Goal: Task Accomplishment & Management: Use online tool/utility

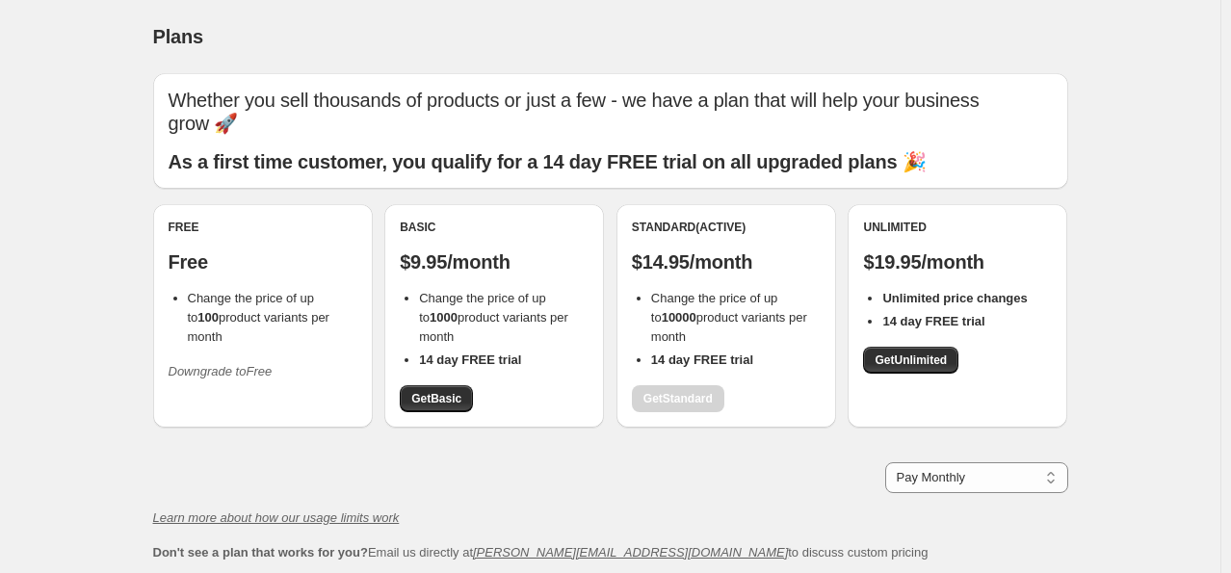
scroll to position [144, 0]
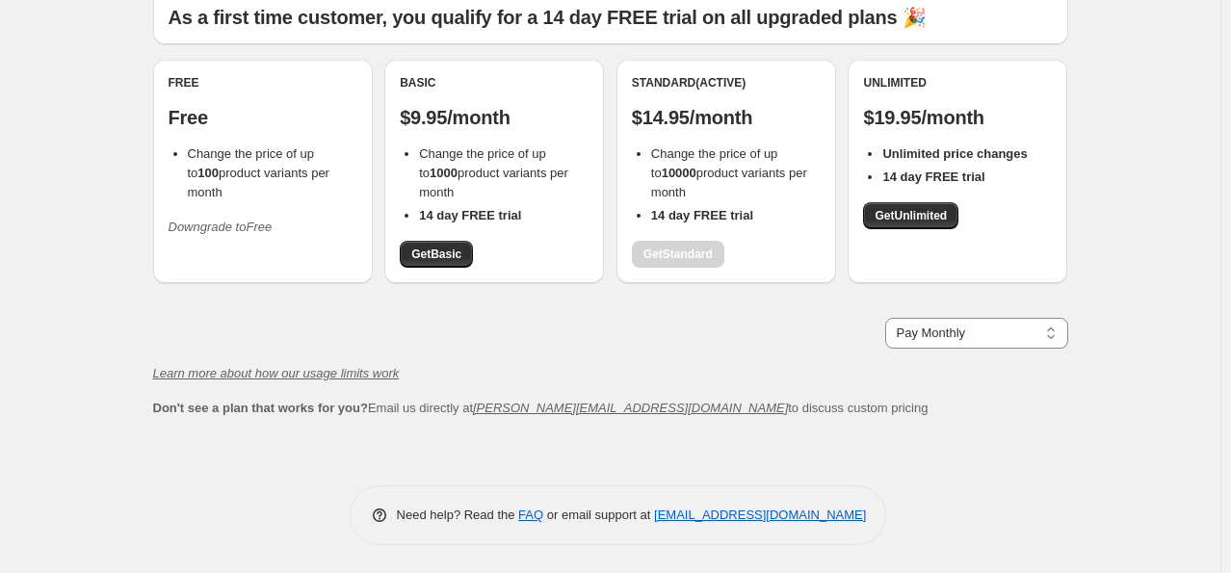
click at [251, 220] on icon "Downgrade to Free" at bounding box center [221, 227] width 104 height 14
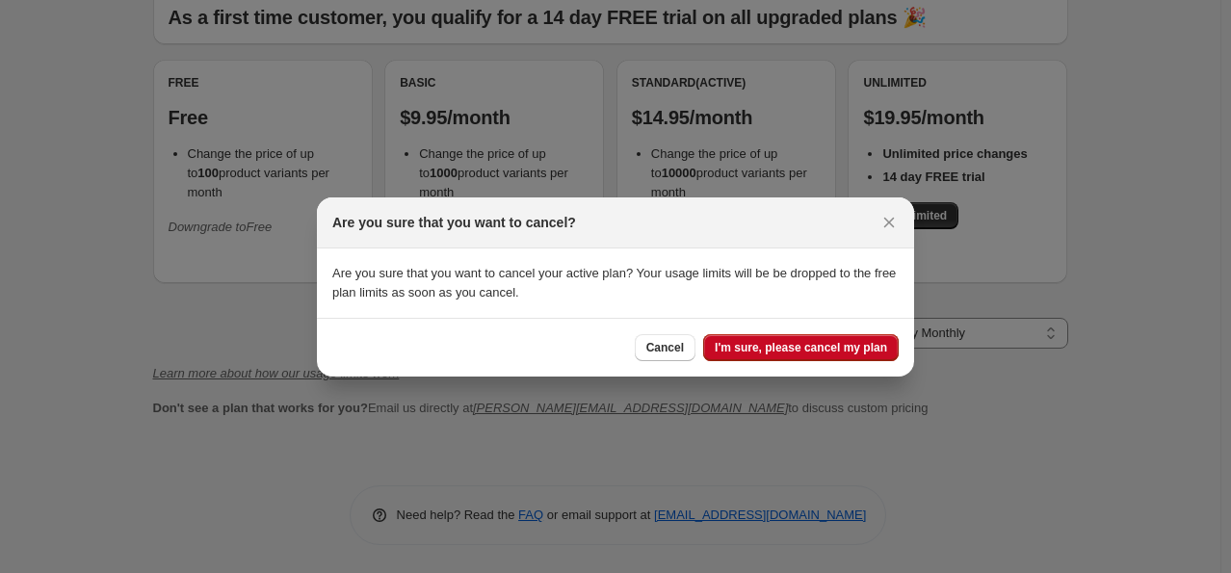
scroll to position [0, 0]
click at [898, 220] on button "Close" at bounding box center [889, 222] width 27 height 27
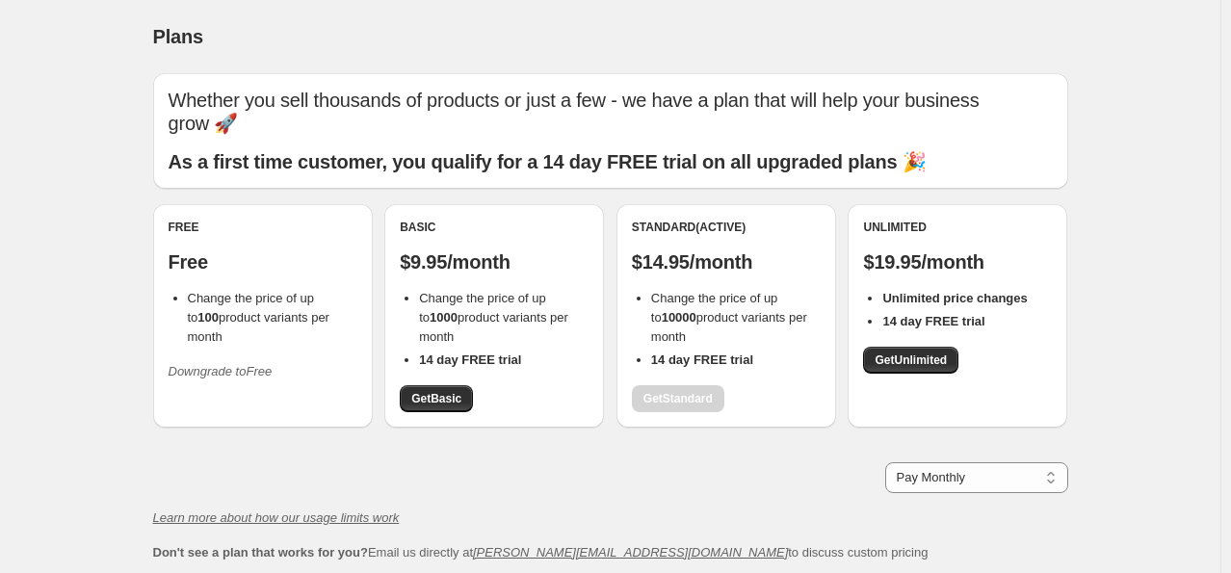
scroll to position [96, 0]
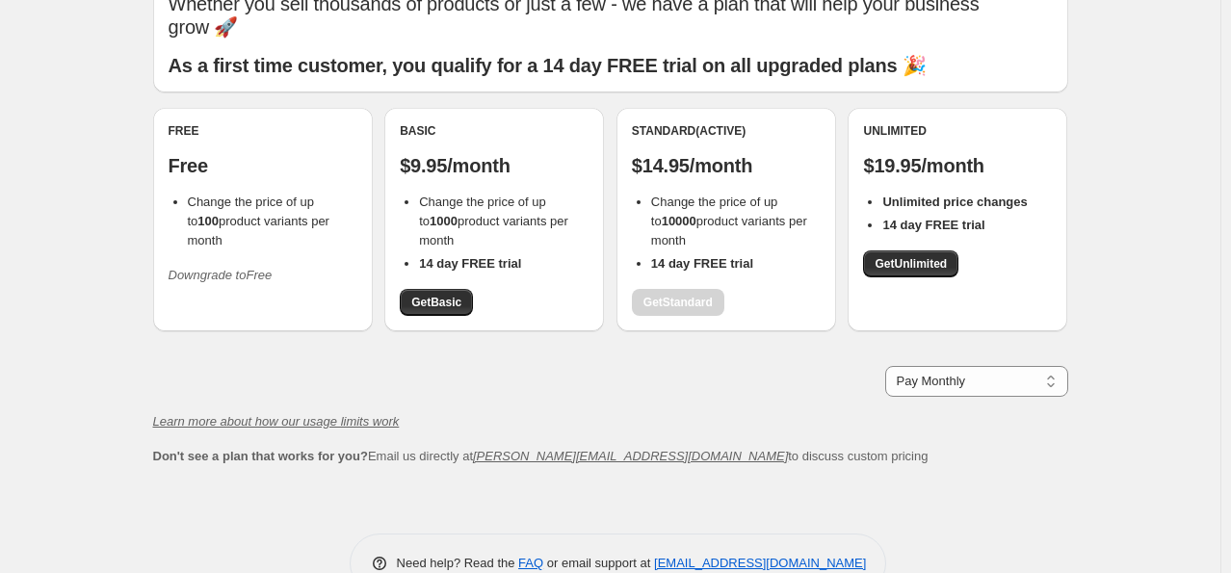
click at [251, 175] on p "Free" at bounding box center [263, 165] width 189 height 23
click at [245, 206] on span "Change the price of up to 100 product variants per month" at bounding box center [259, 221] width 142 height 53
click at [233, 268] on icon "Downgrade to Free" at bounding box center [221, 275] width 104 height 14
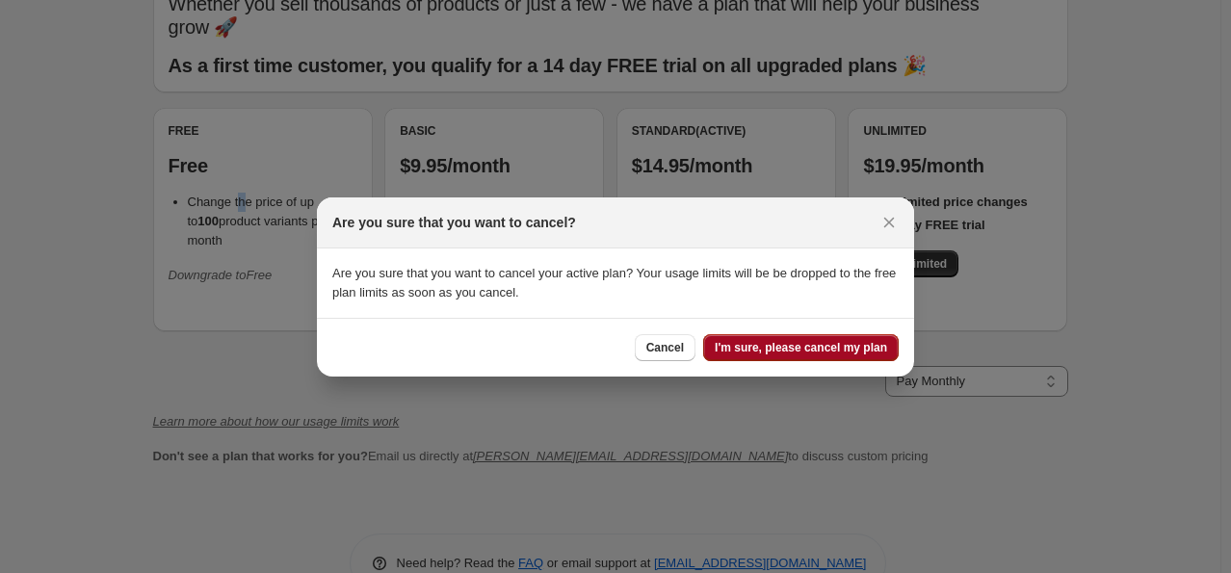
click at [792, 351] on span "I'm sure, please cancel my plan" at bounding box center [801, 347] width 172 height 15
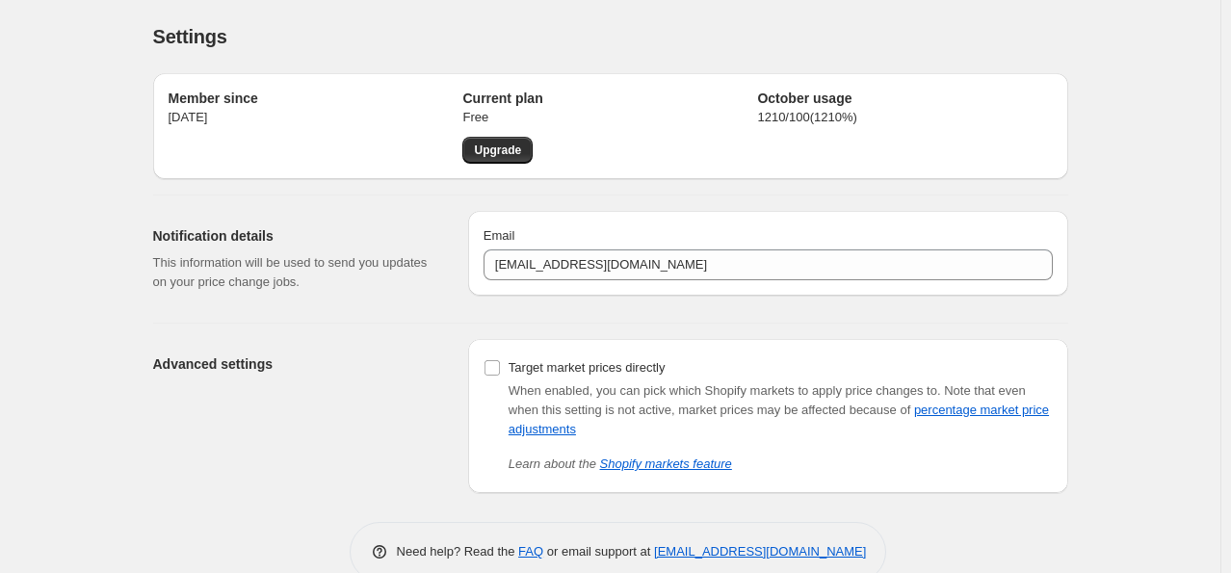
scroll to position [37, 0]
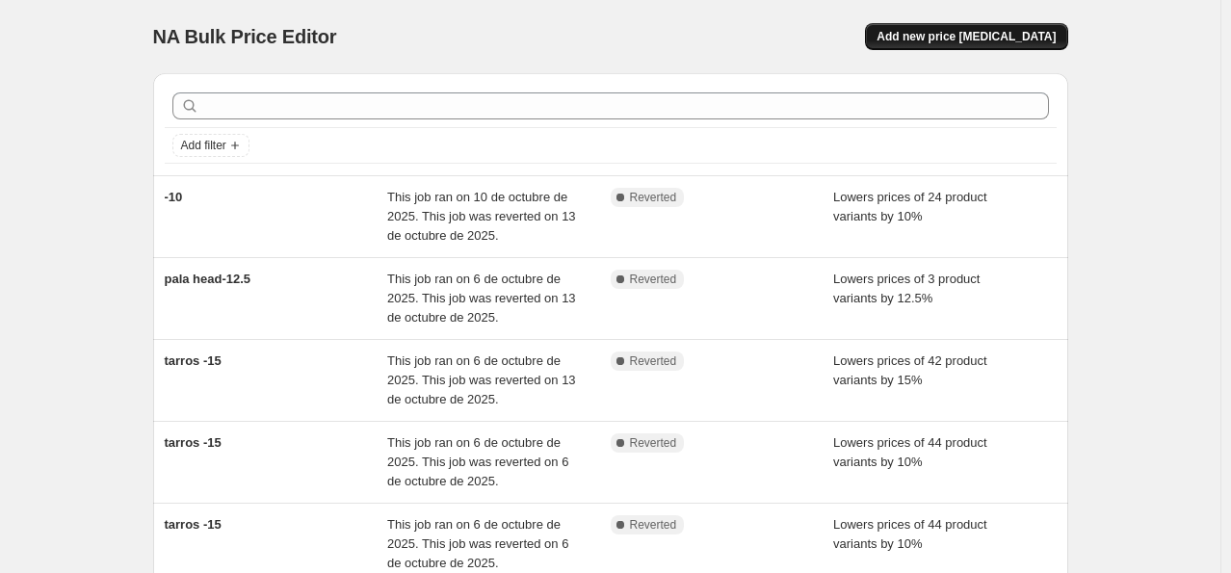
click at [981, 39] on span "Add new price [MEDICAL_DATA]" at bounding box center [965, 36] width 179 height 15
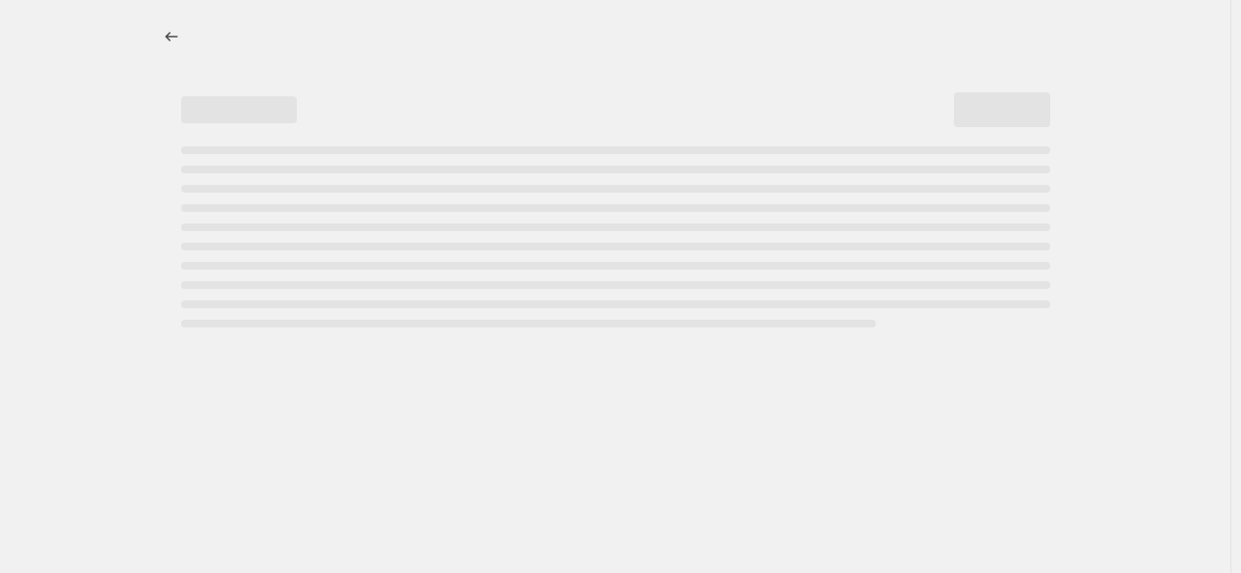
select select "percentage"
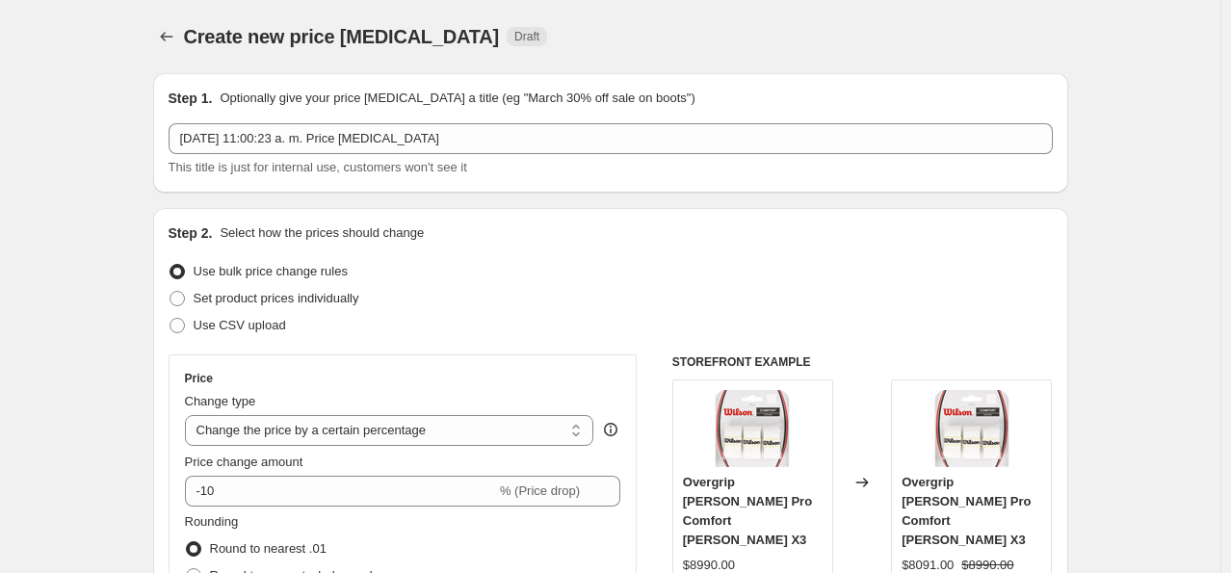
scroll to position [193, 0]
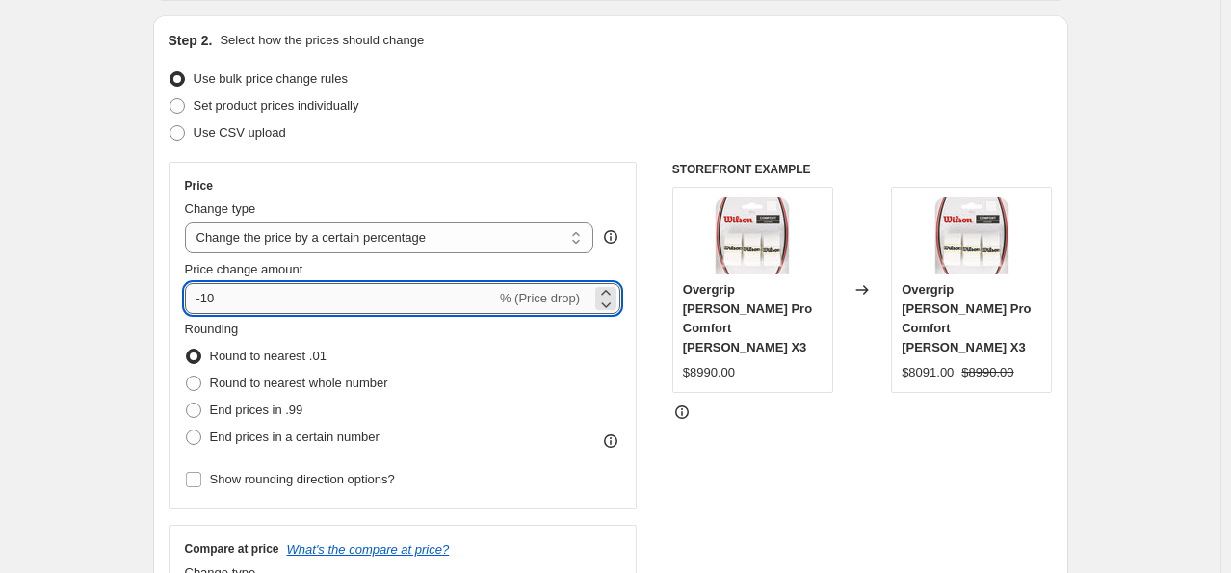
drag, startPoint x: 230, startPoint y: 301, endPoint x: 206, endPoint y: 304, distance: 24.3
click at [206, 304] on input "-10" at bounding box center [340, 298] width 311 height 31
type input "-20"
click at [275, 381] on span "Round to nearest whole number" at bounding box center [299, 383] width 178 height 14
click at [187, 377] on input "Round to nearest whole number" at bounding box center [186, 376] width 1 height 1
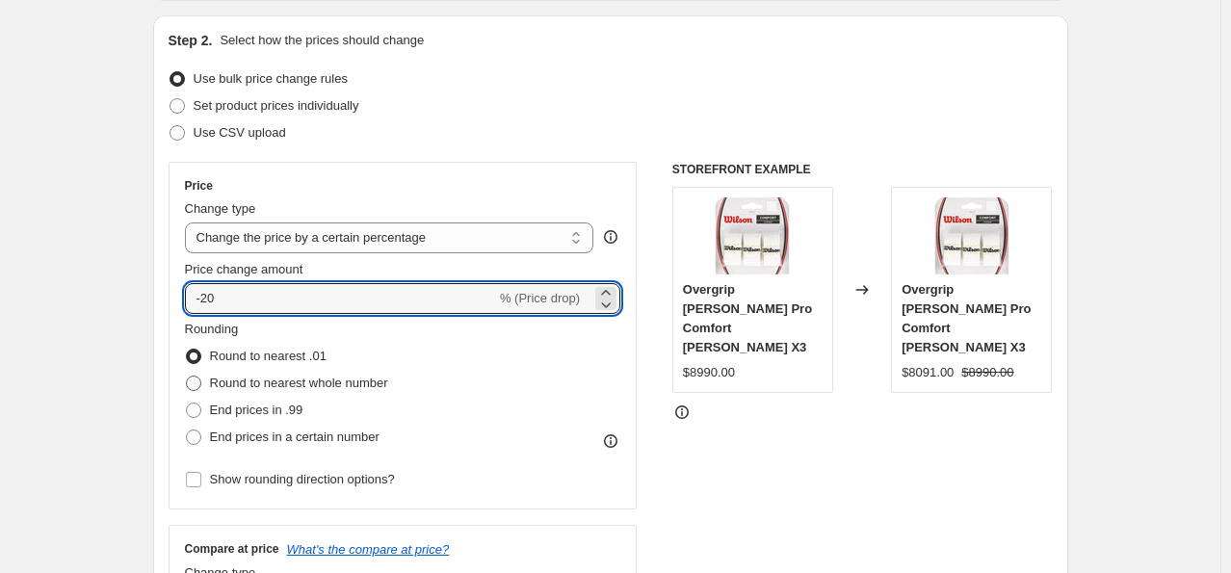
radio input "true"
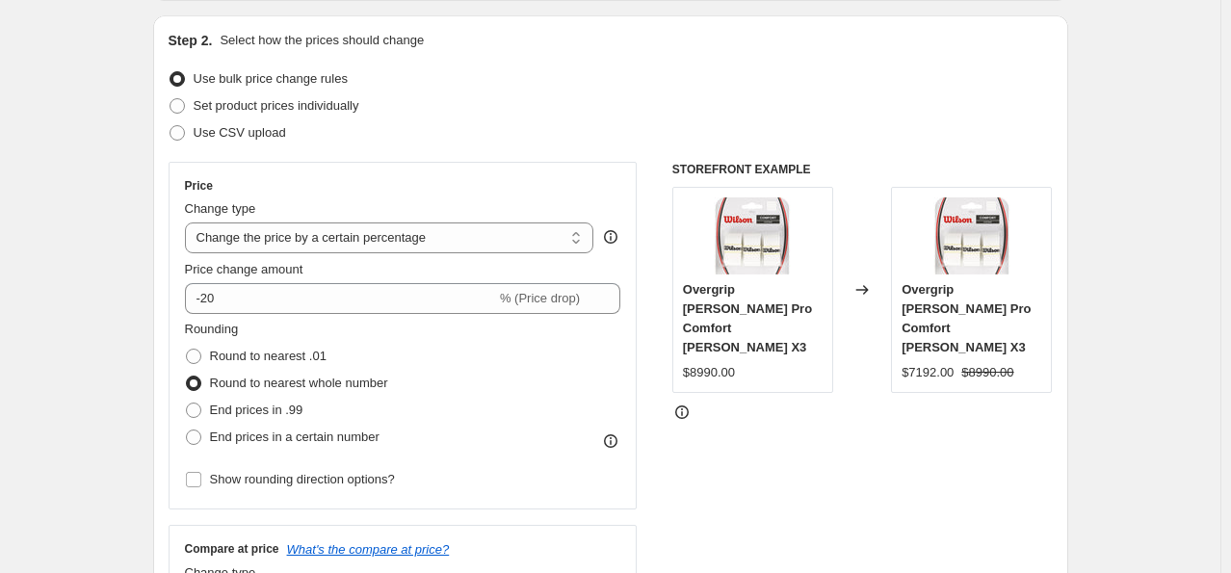
scroll to position [0, 0]
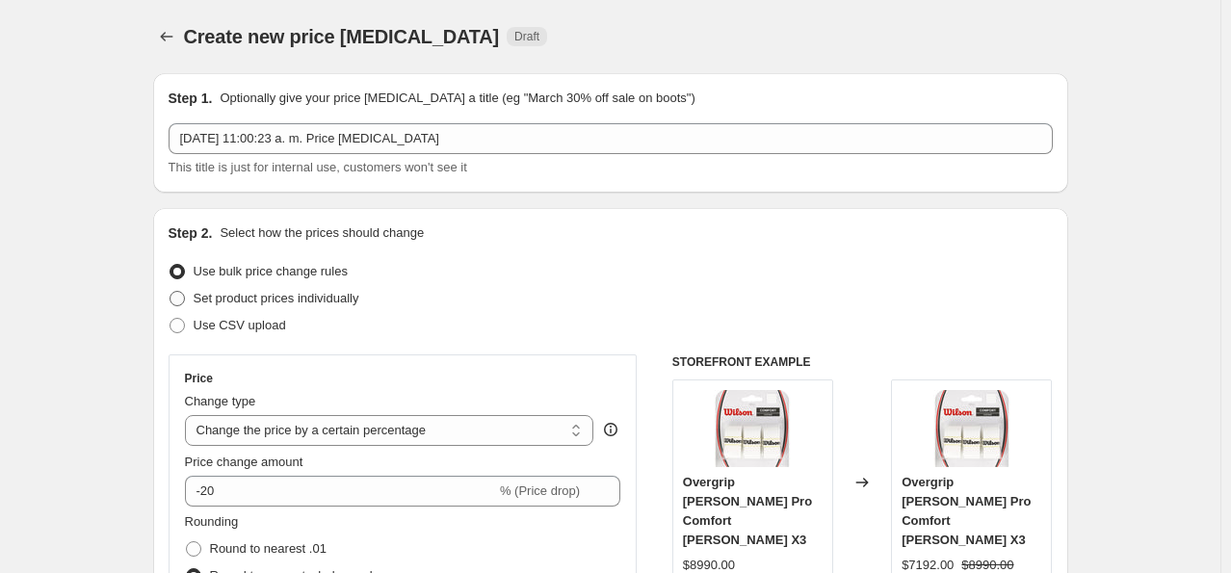
click at [297, 291] on span "Set product prices individually" at bounding box center [277, 298] width 166 height 14
click at [170, 291] on input "Set product prices individually" at bounding box center [170, 291] width 1 height 1
radio input "true"
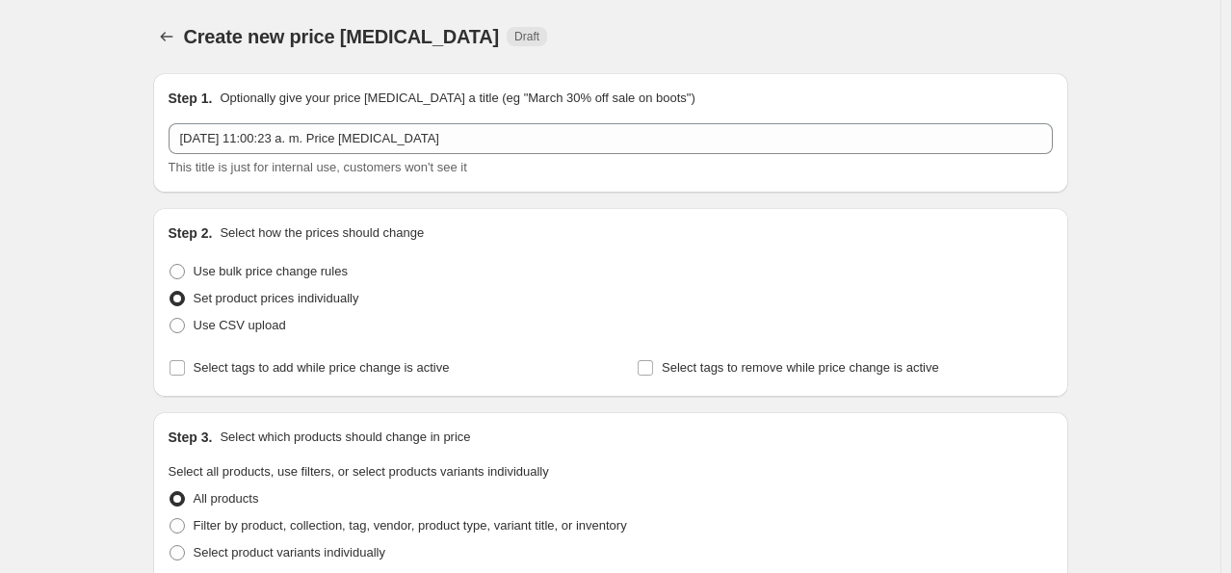
scroll to position [193, 0]
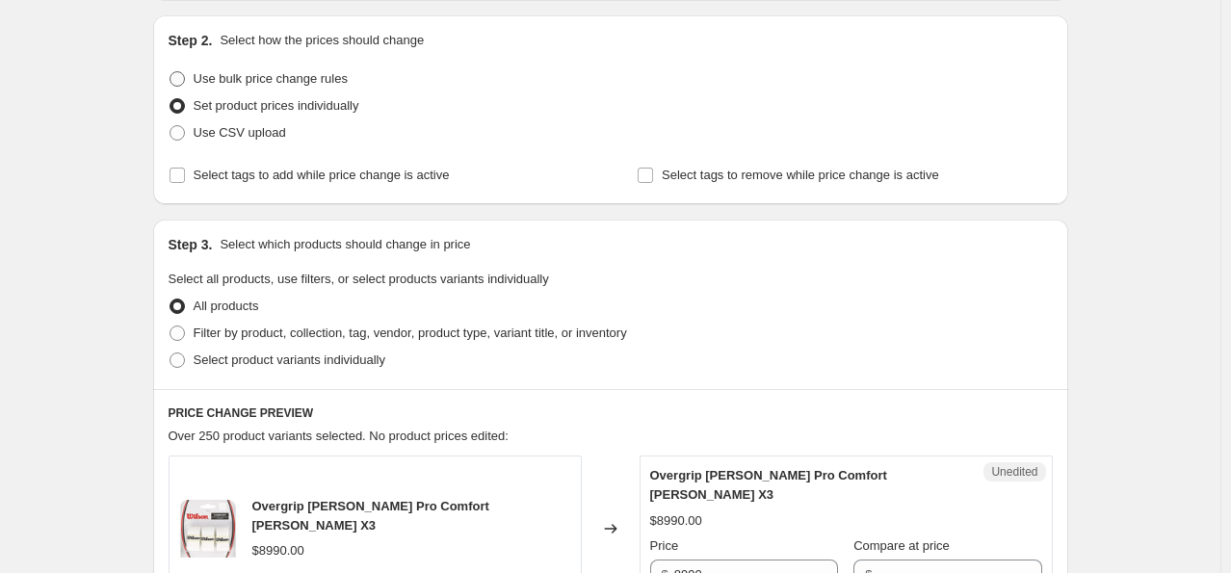
click at [301, 69] on span "Use bulk price change rules" at bounding box center [271, 78] width 154 height 19
click at [170, 71] on input "Use bulk price change rules" at bounding box center [170, 71] width 1 height 1
radio input "true"
select select "percentage"
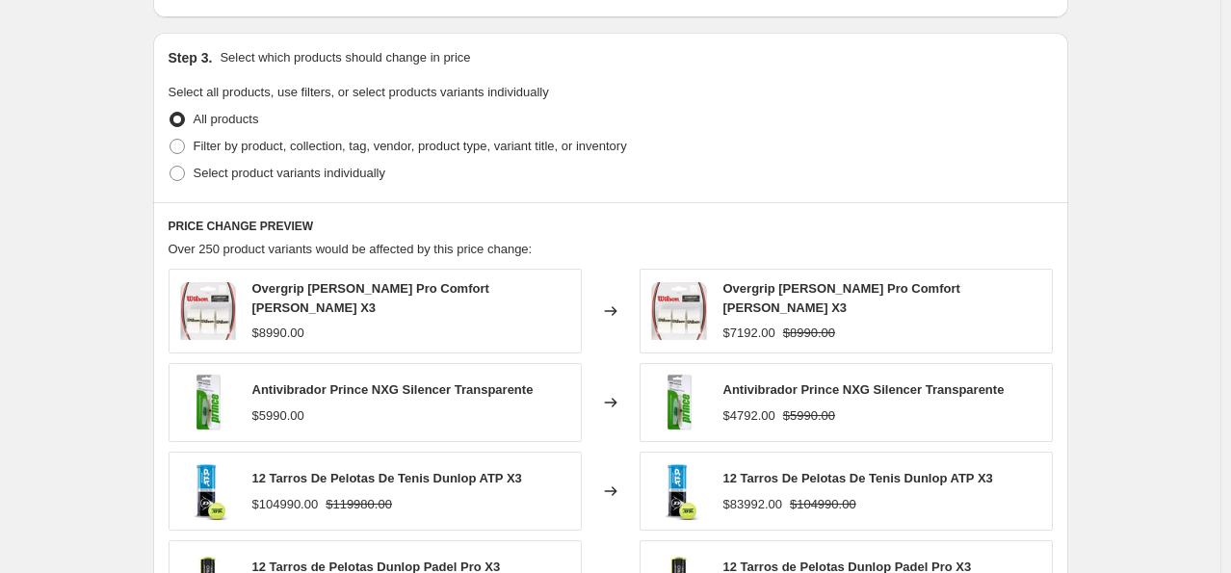
scroll to position [963, 0]
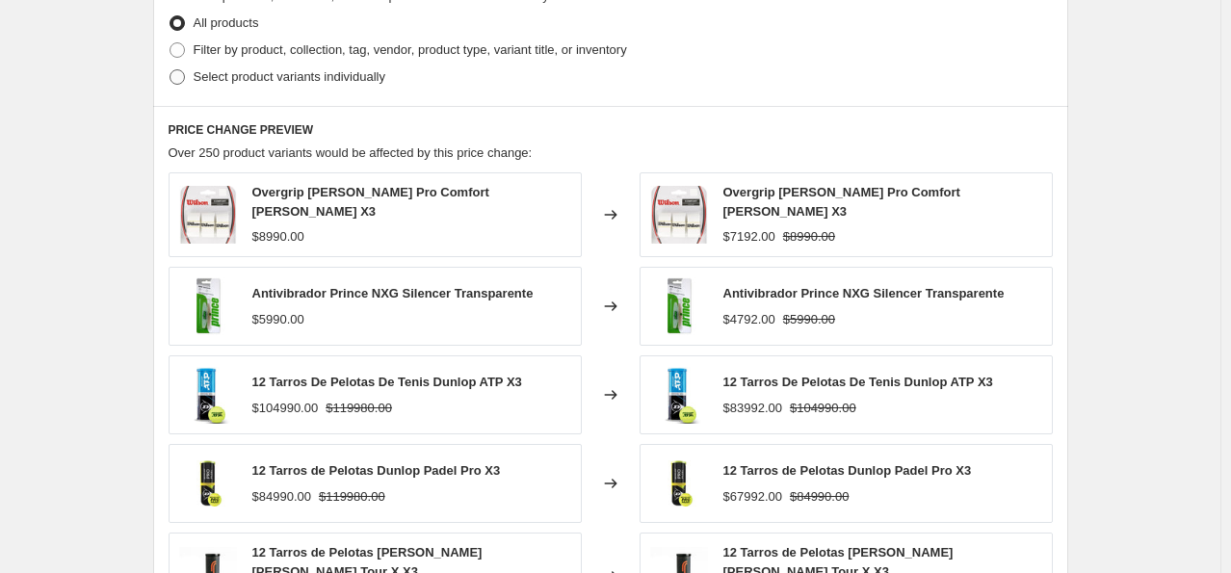
click at [277, 77] on span "Select product variants individually" at bounding box center [290, 76] width 192 height 14
click at [170, 70] on input "Select product variants individually" at bounding box center [170, 69] width 1 height 1
radio input "true"
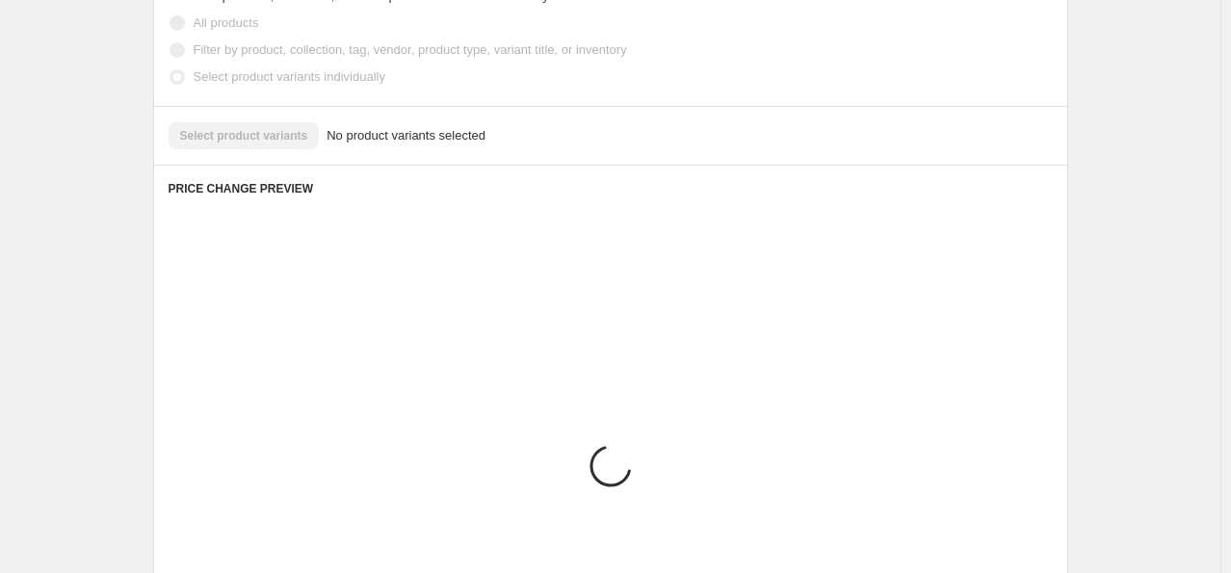
scroll to position [925, 0]
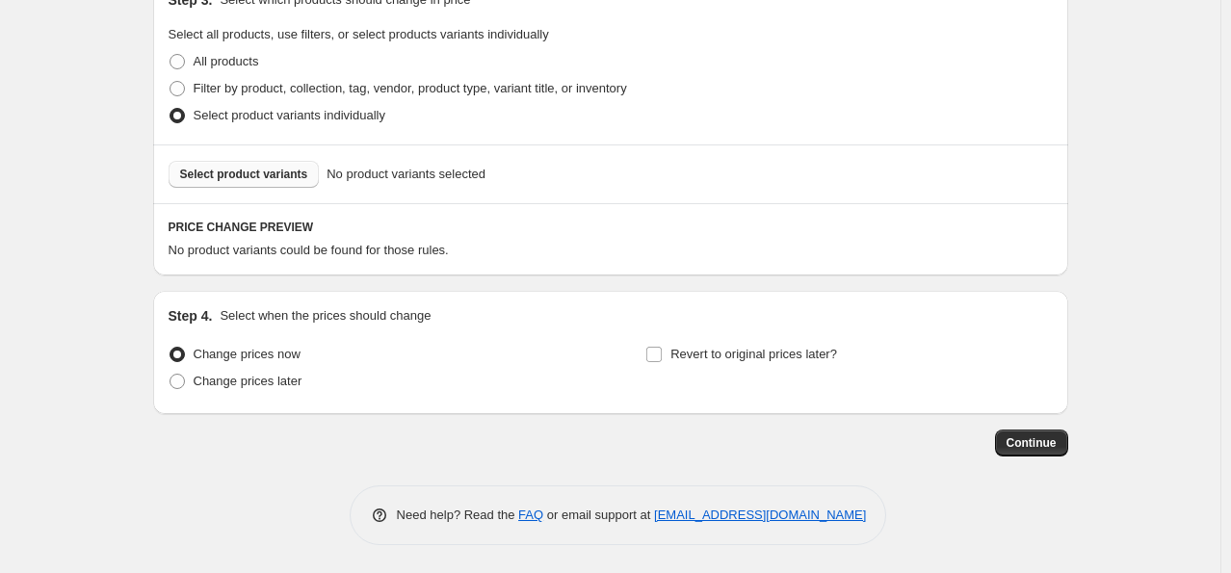
click at [276, 178] on span "Select product variants" at bounding box center [244, 174] width 128 height 15
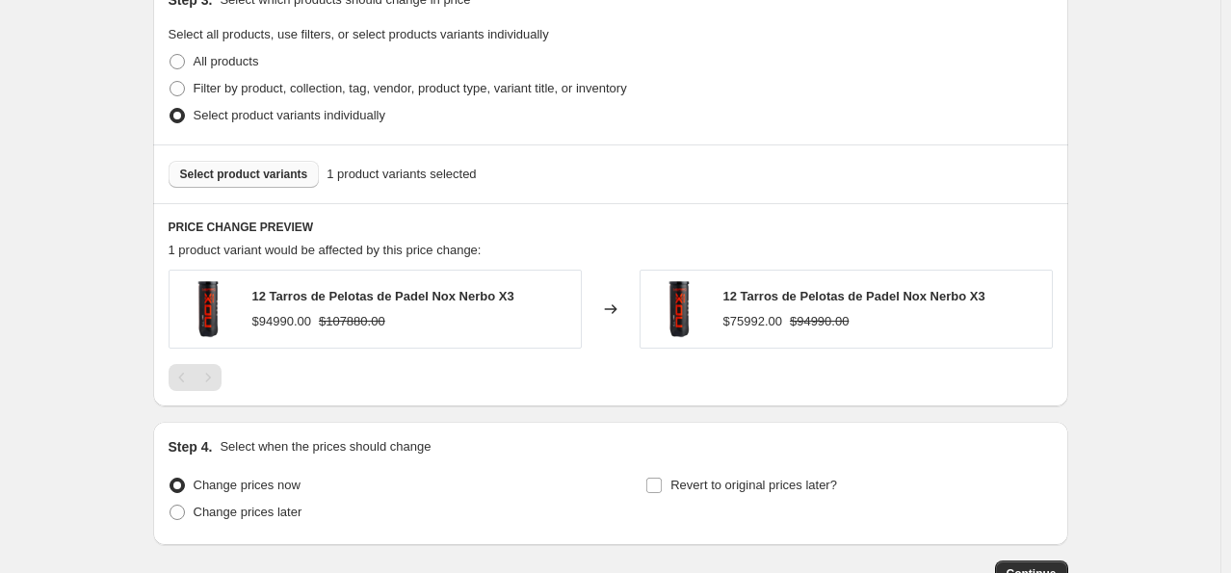
scroll to position [1021, 0]
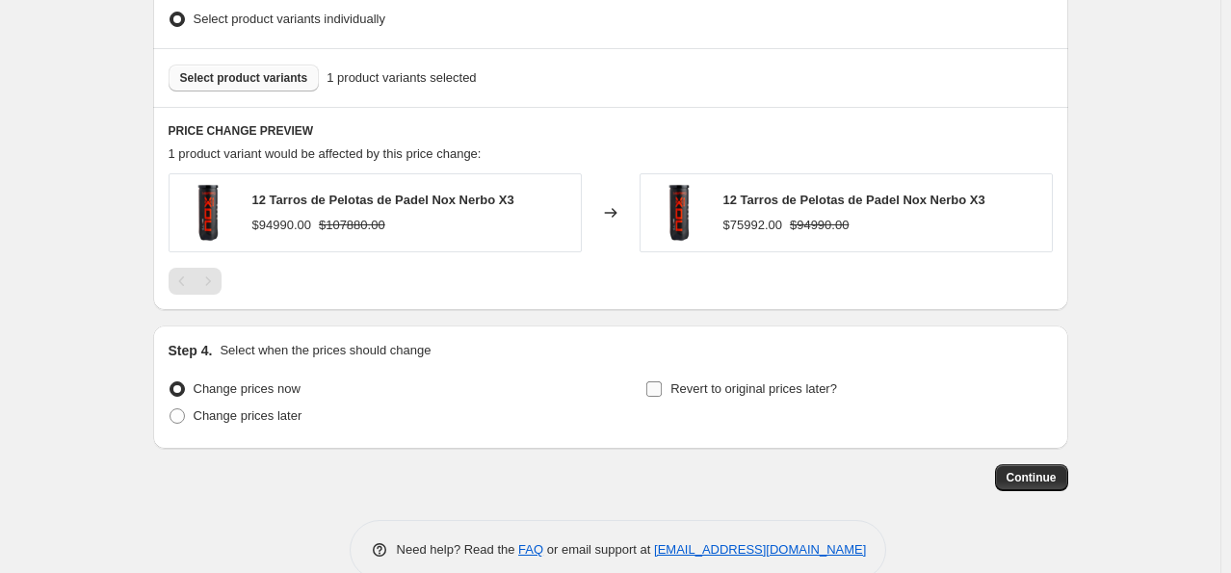
click at [688, 393] on span "Revert to original prices later?" at bounding box center [753, 388] width 167 height 14
click at [662, 393] on input "Revert to original prices later?" at bounding box center [653, 388] width 15 height 15
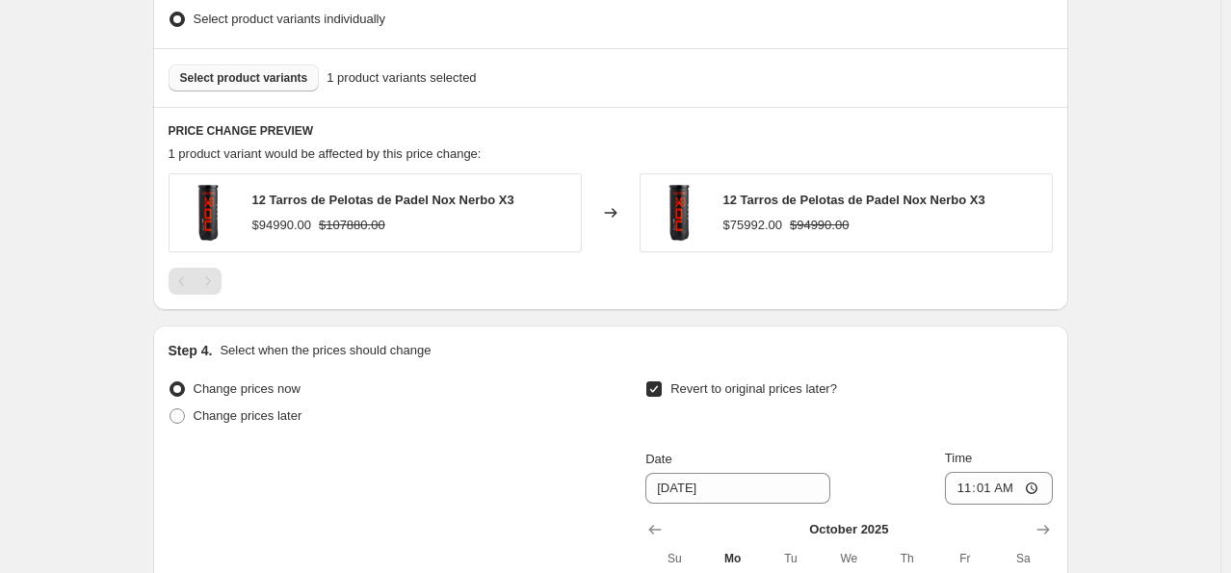
scroll to position [1310, 0]
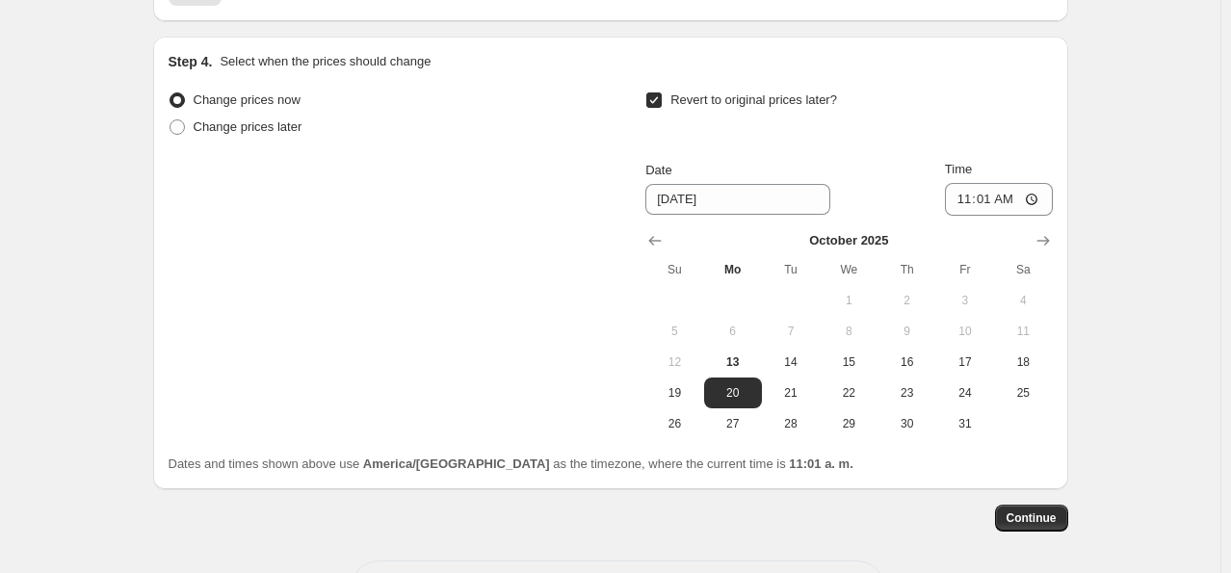
click at [713, 92] on span "Revert to original prices later?" at bounding box center [753, 99] width 167 height 14
click at [662, 92] on input "Revert to original prices later?" at bounding box center [653, 99] width 15 height 15
checkbox input "false"
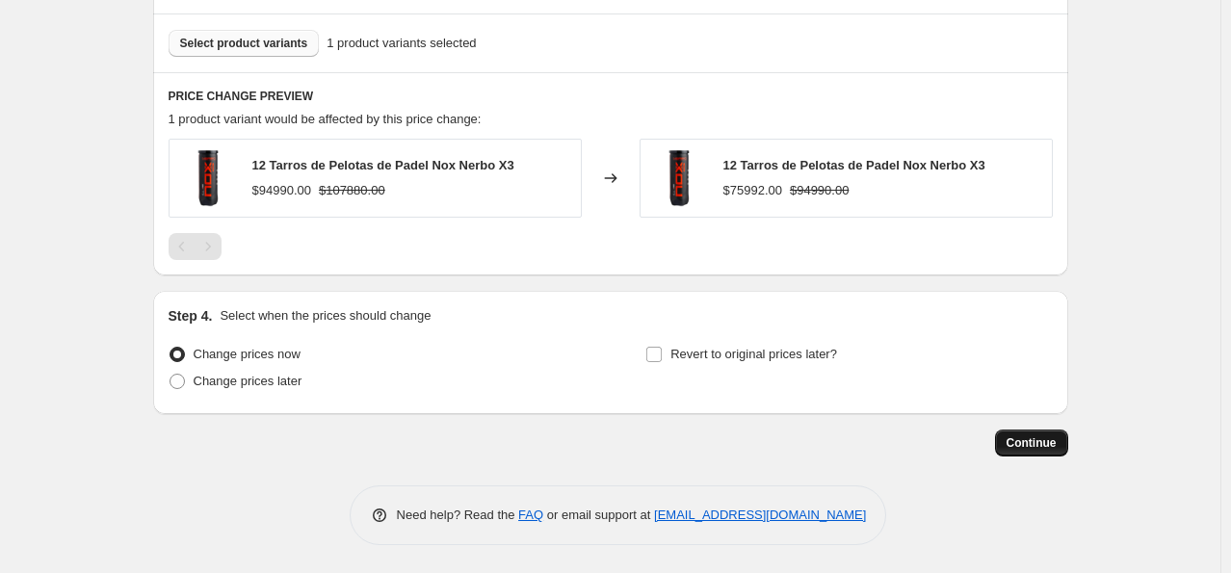
click at [1017, 440] on span "Continue" at bounding box center [1032, 442] width 50 height 15
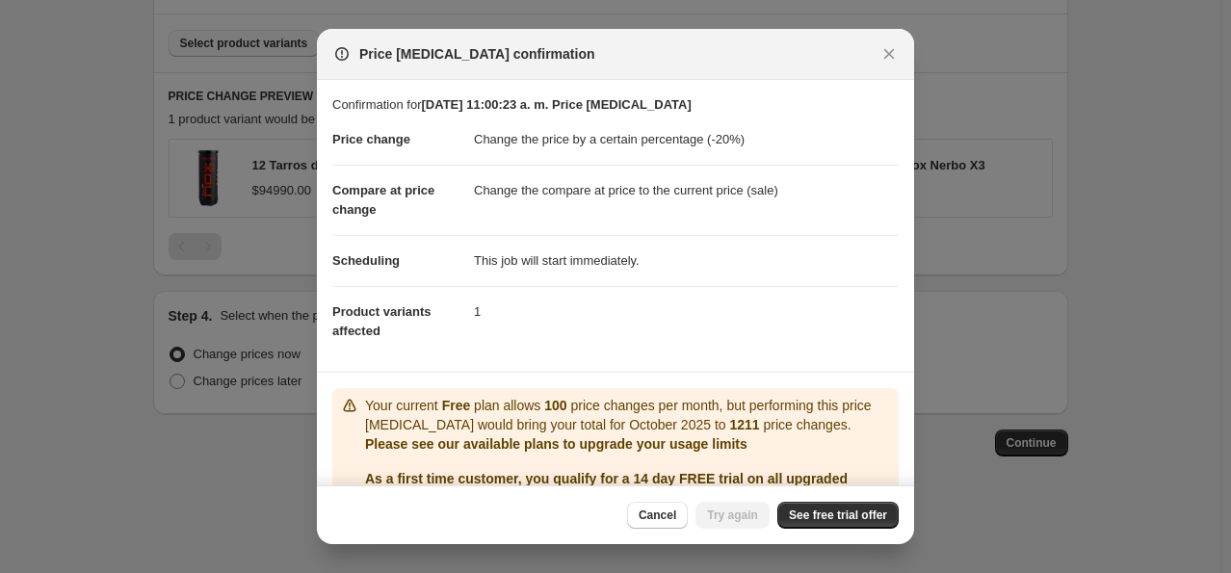
scroll to position [97, 0]
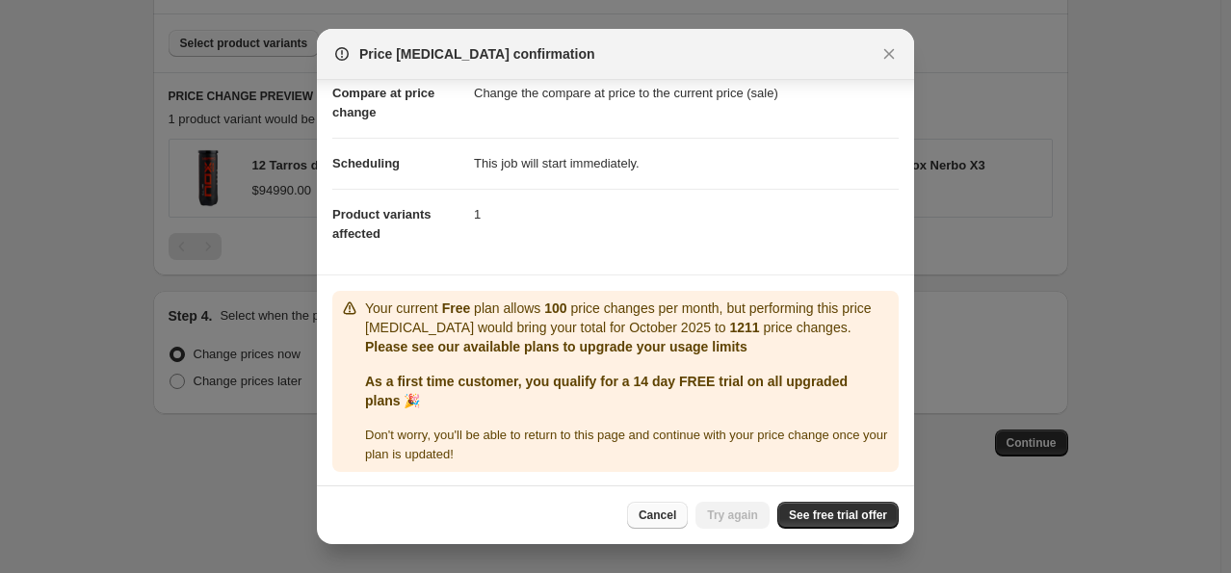
click at [674, 527] on button "Cancel" at bounding box center [657, 515] width 61 height 27
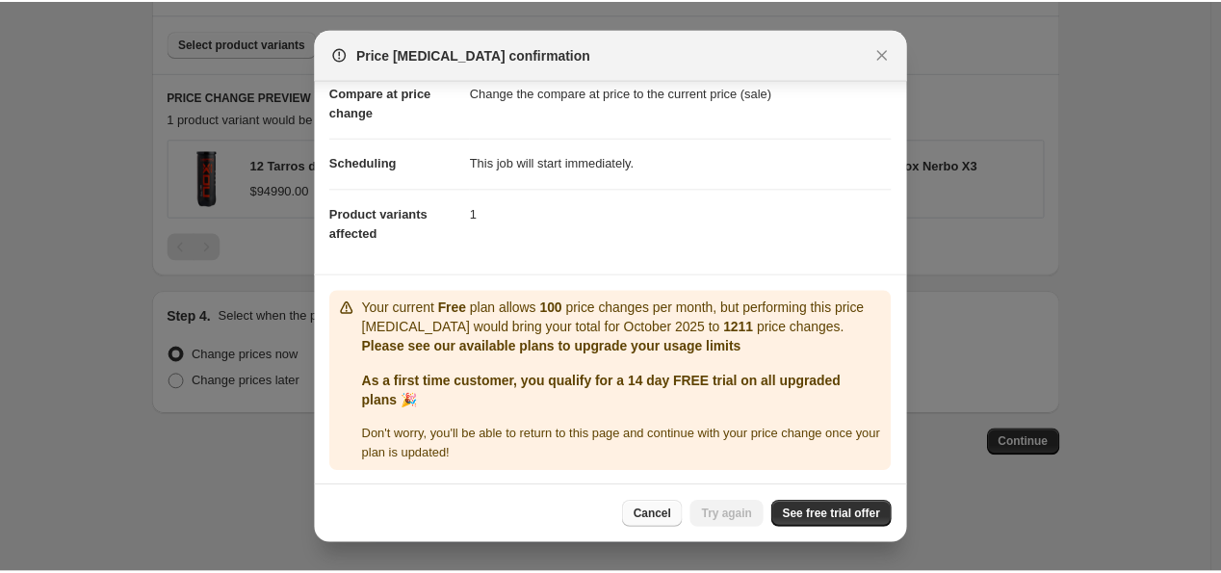
scroll to position [1056, 0]
